Goal: Find specific page/section: Find specific page/section

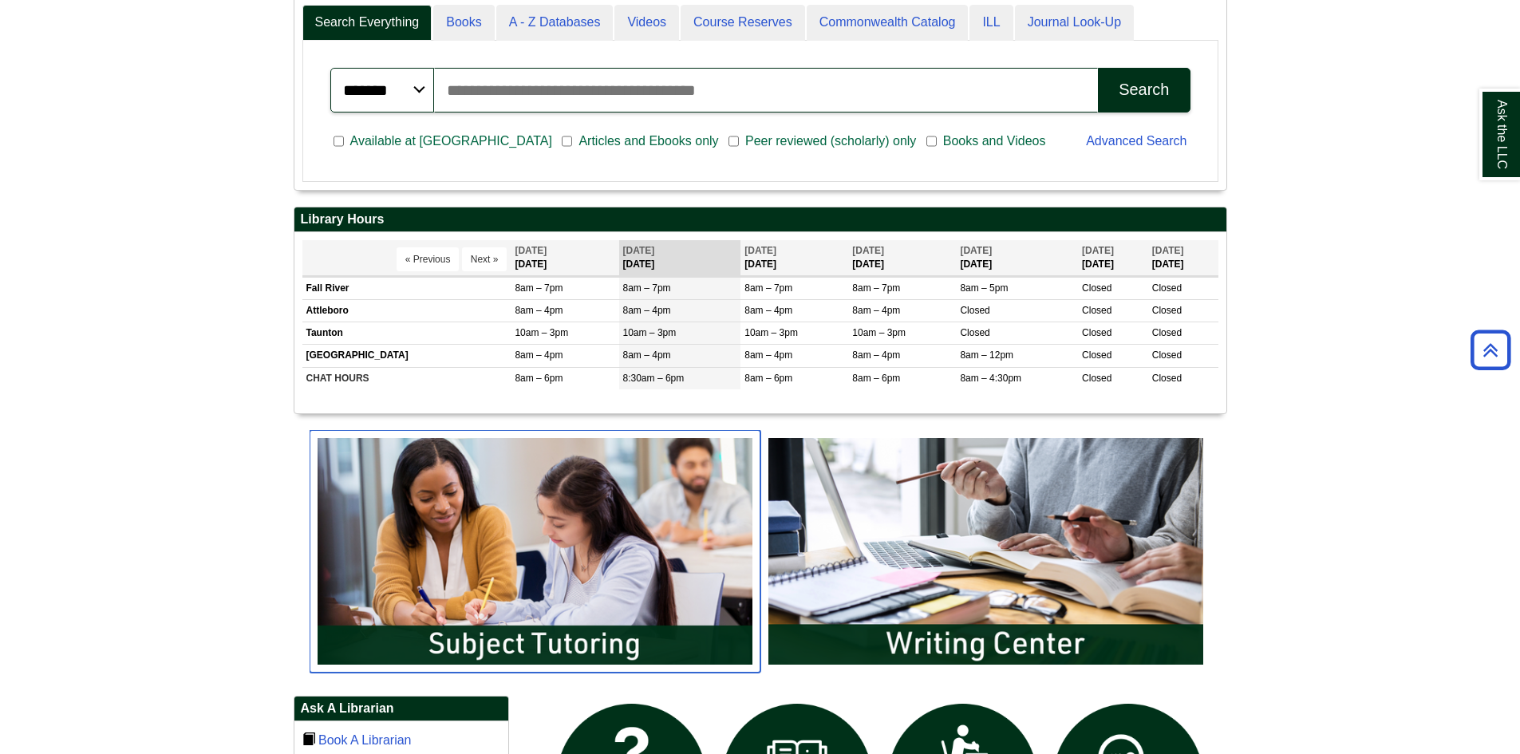
click at [563, 492] on img "slideshow" at bounding box center [534, 551] width 451 height 242
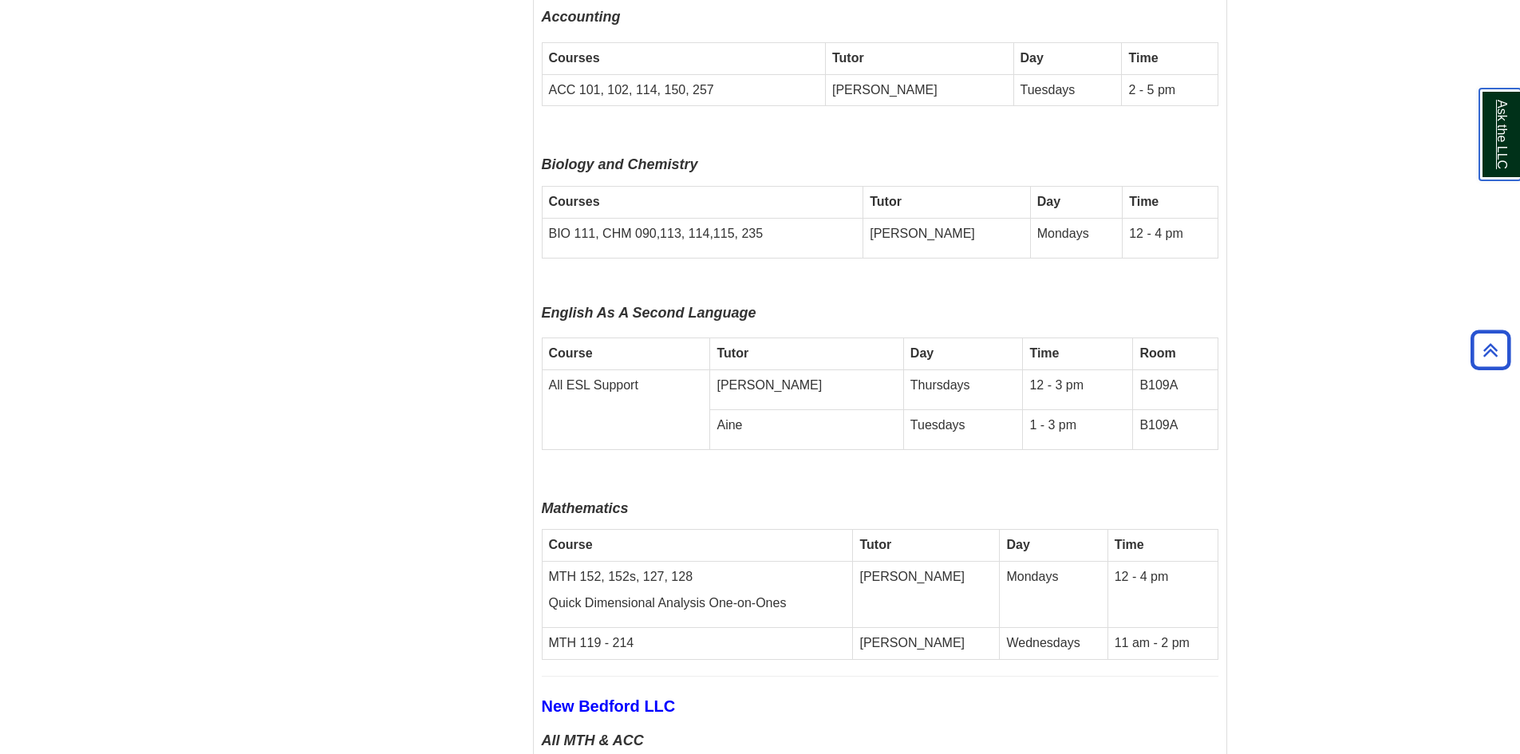
scroll to position [4035, 0]
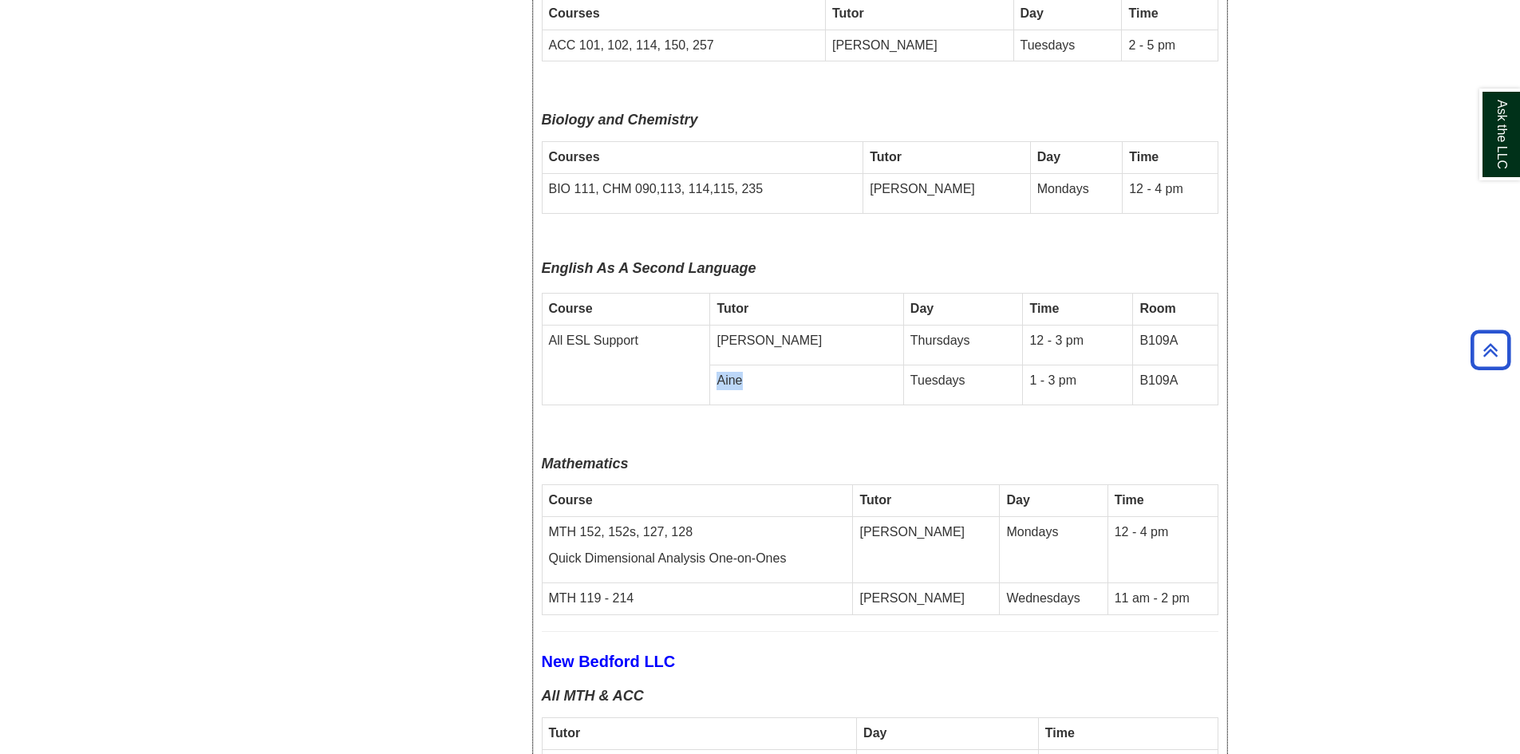
drag, startPoint x: 787, startPoint y: 230, endPoint x: 749, endPoint y: 236, distance: 38.8
click at [749, 365] on td "Aine" at bounding box center [806, 385] width 193 height 40
click at [746, 365] on td "Aine" at bounding box center [806, 385] width 193 height 40
drag, startPoint x: 1182, startPoint y: 242, endPoint x: 747, endPoint y: 230, distance: 434.9
click at [747, 365] on tr "Aine Tuesdays 1 - 3 pm B109A" at bounding box center [880, 385] width 676 height 40
